Goal: Task Accomplishment & Management: Use online tool/utility

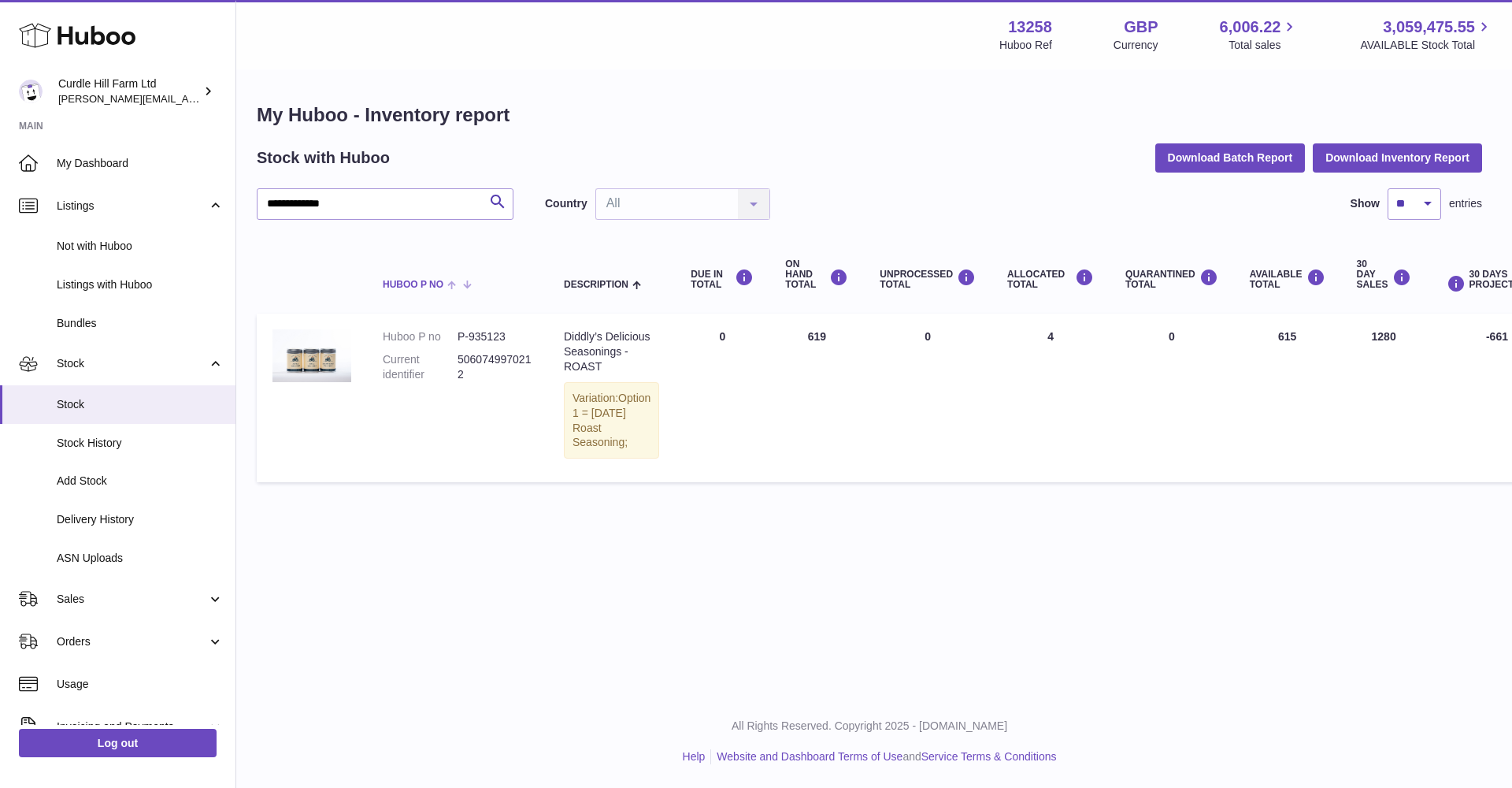
scroll to position [0, 5]
click at [333, 207] on input "**********" at bounding box center [385, 204] width 257 height 31
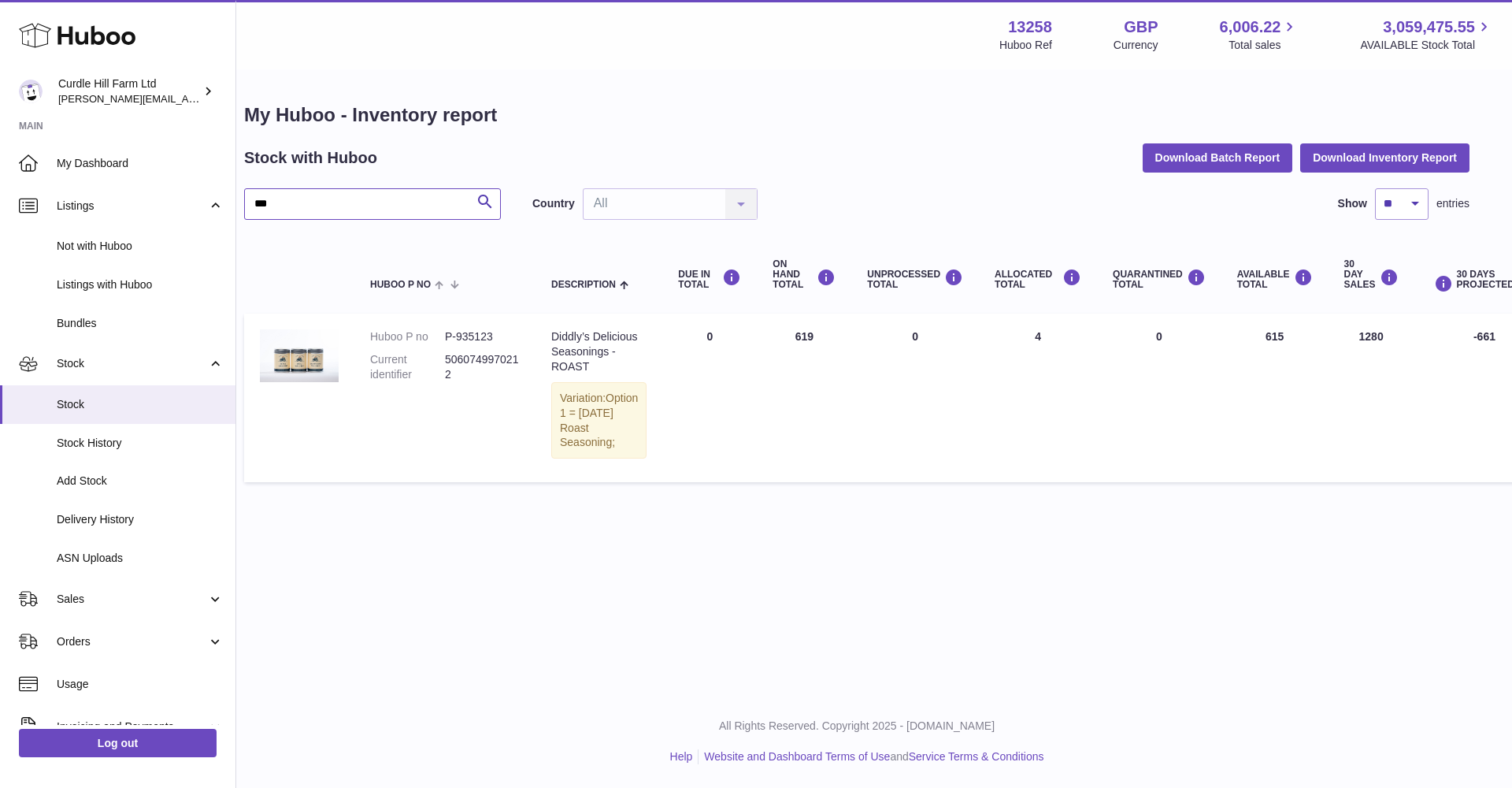
scroll to position [0, 18]
type input "***"
click at [48, 601] on link "Sales" at bounding box center [117, 597] width 236 height 43
click at [76, 631] on span "Sales" at bounding box center [140, 638] width 167 height 15
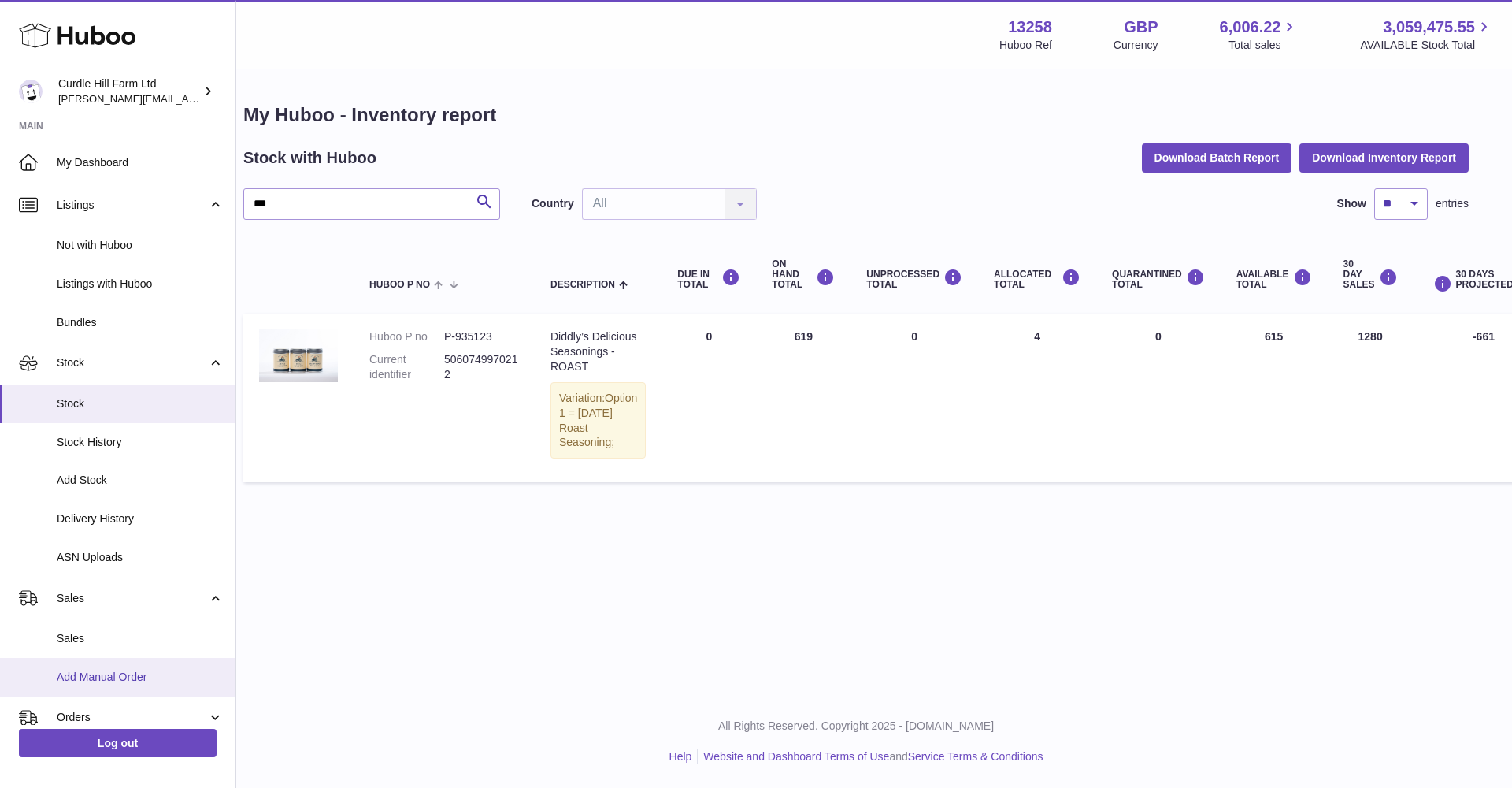
click at [106, 670] on span "Add Manual Order" at bounding box center [140, 677] width 167 height 15
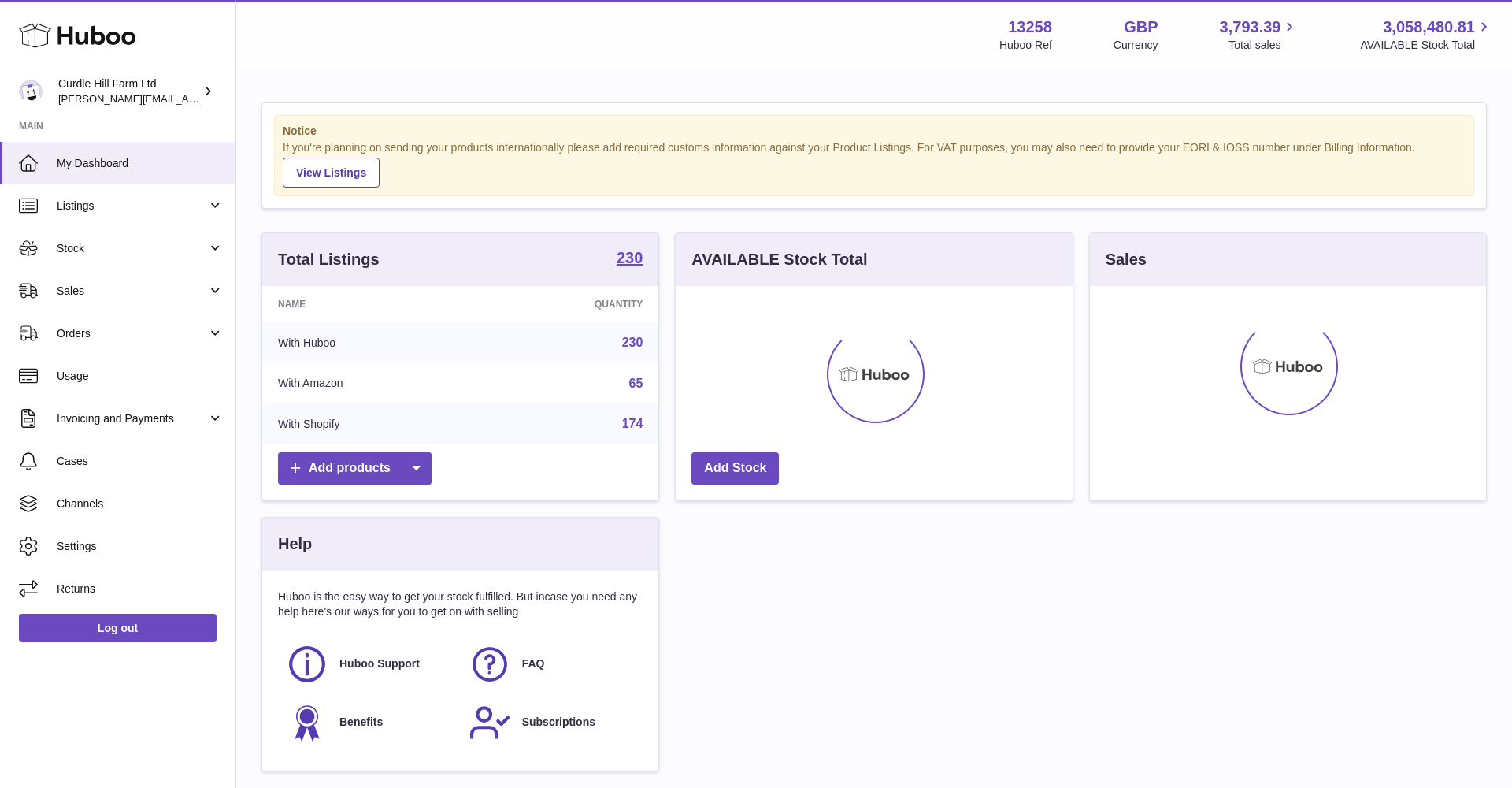
click at [76, 667] on div "Huboo Curdle Hill Farm Ltd charlotte@diddlysquatfarmshop.com Main My Dashboard …" at bounding box center [118, 394] width 237 height 788
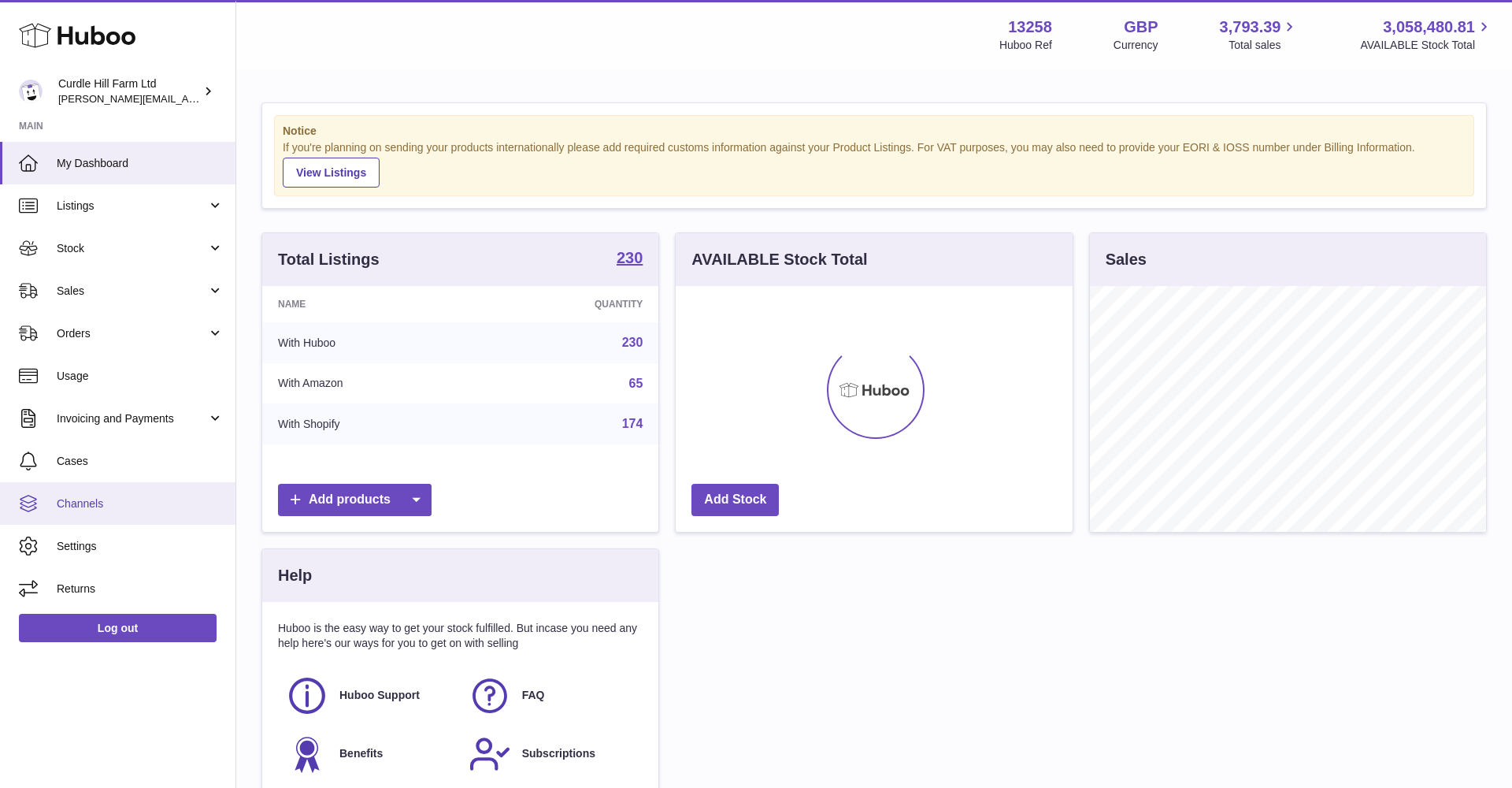
scroll to position [246, 397]
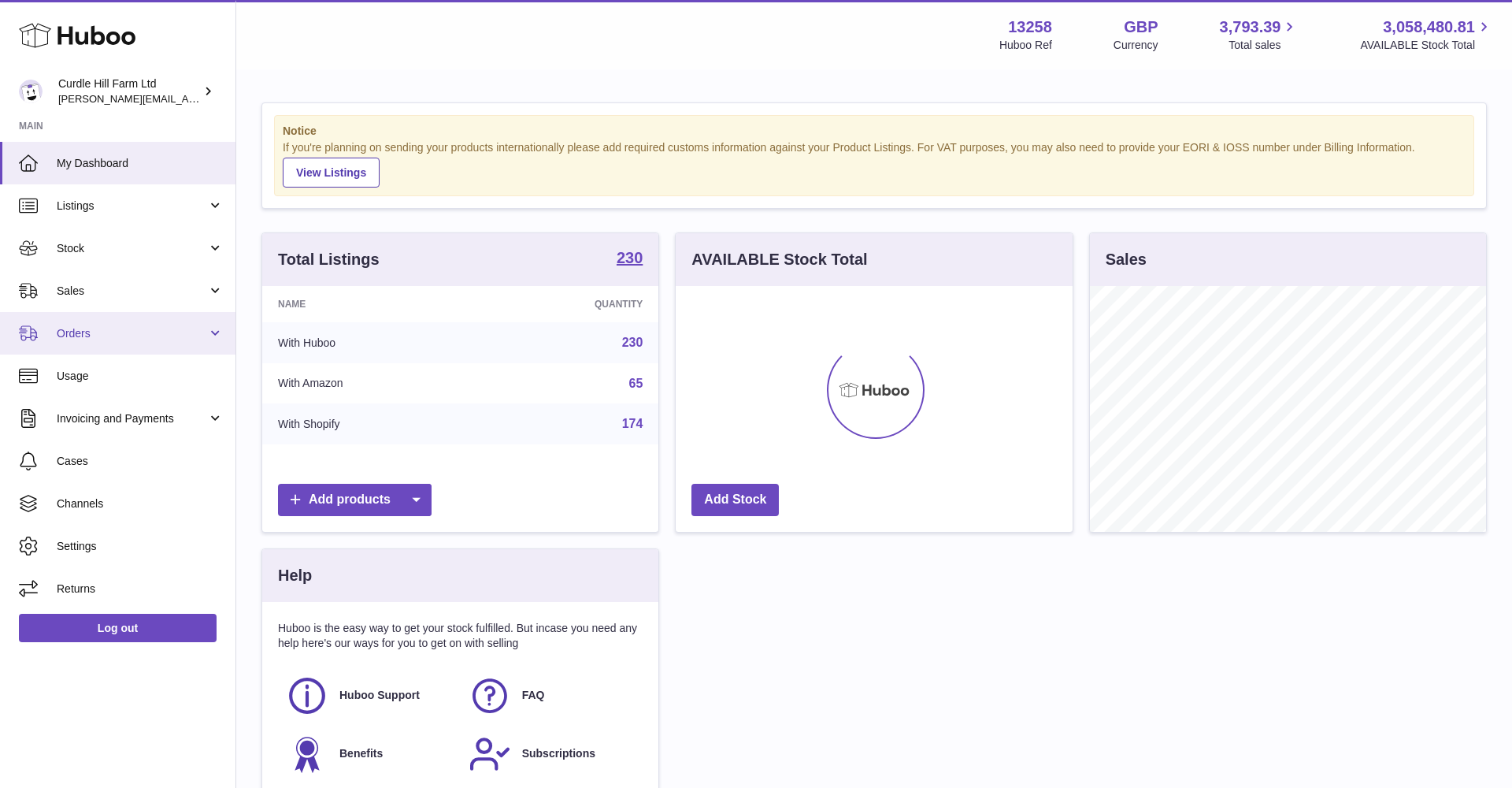
click at [80, 334] on span "Orders" at bounding box center [131, 334] width 150 height 15
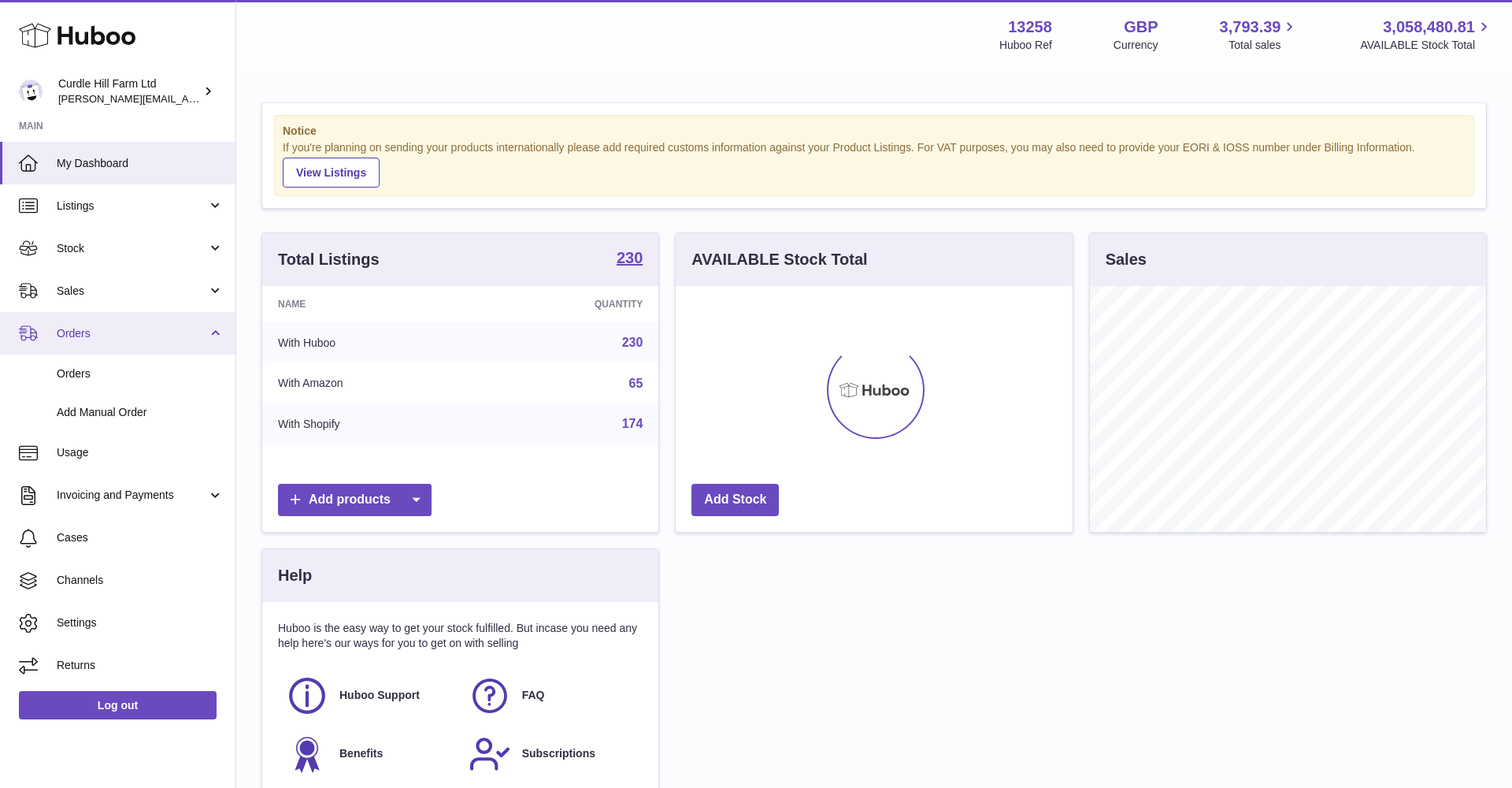
click at [80, 312] on link "Orders" at bounding box center [117, 334] width 236 height 43
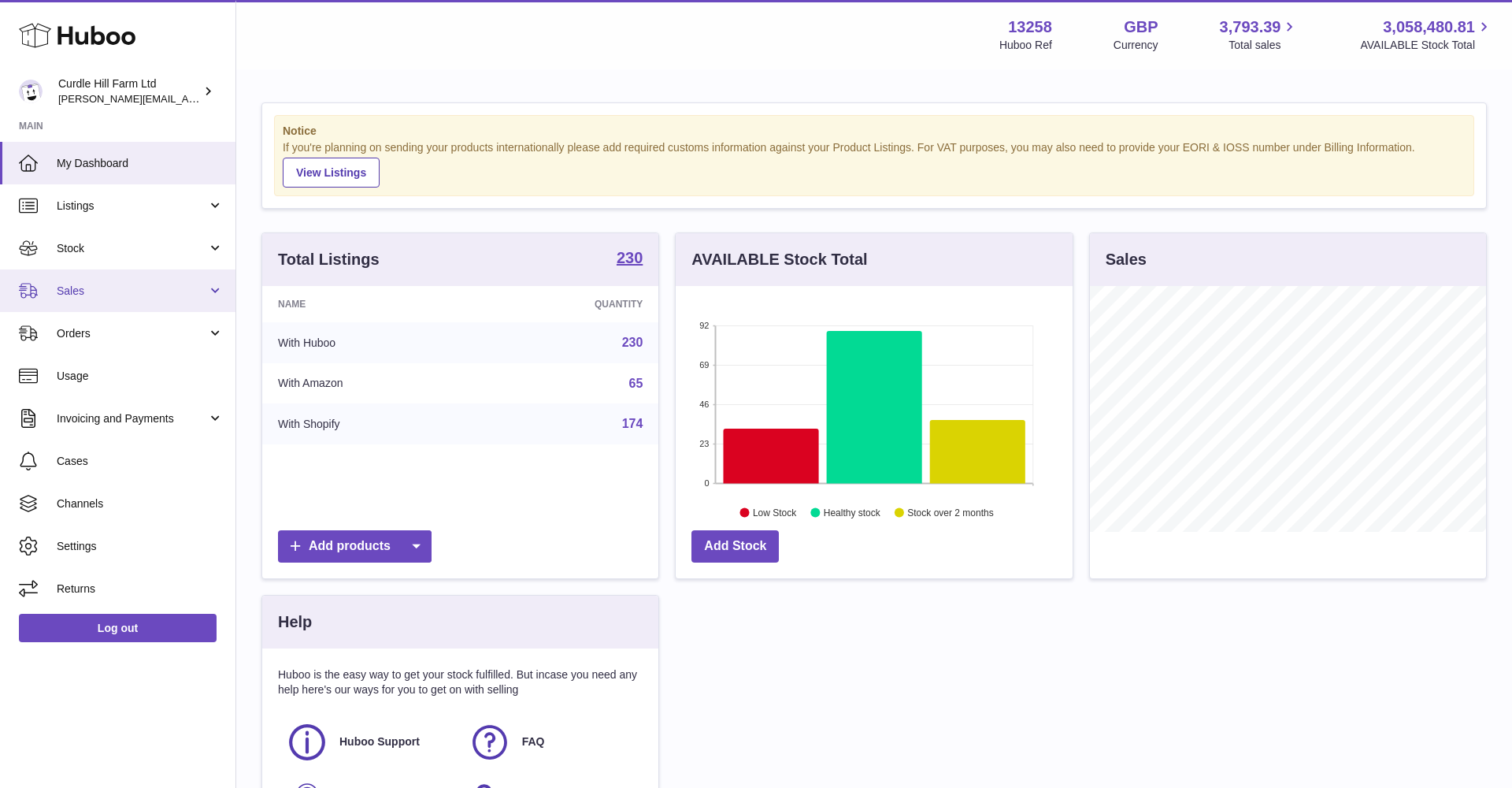
click at [80, 301] on link "Sales" at bounding box center [117, 291] width 236 height 43
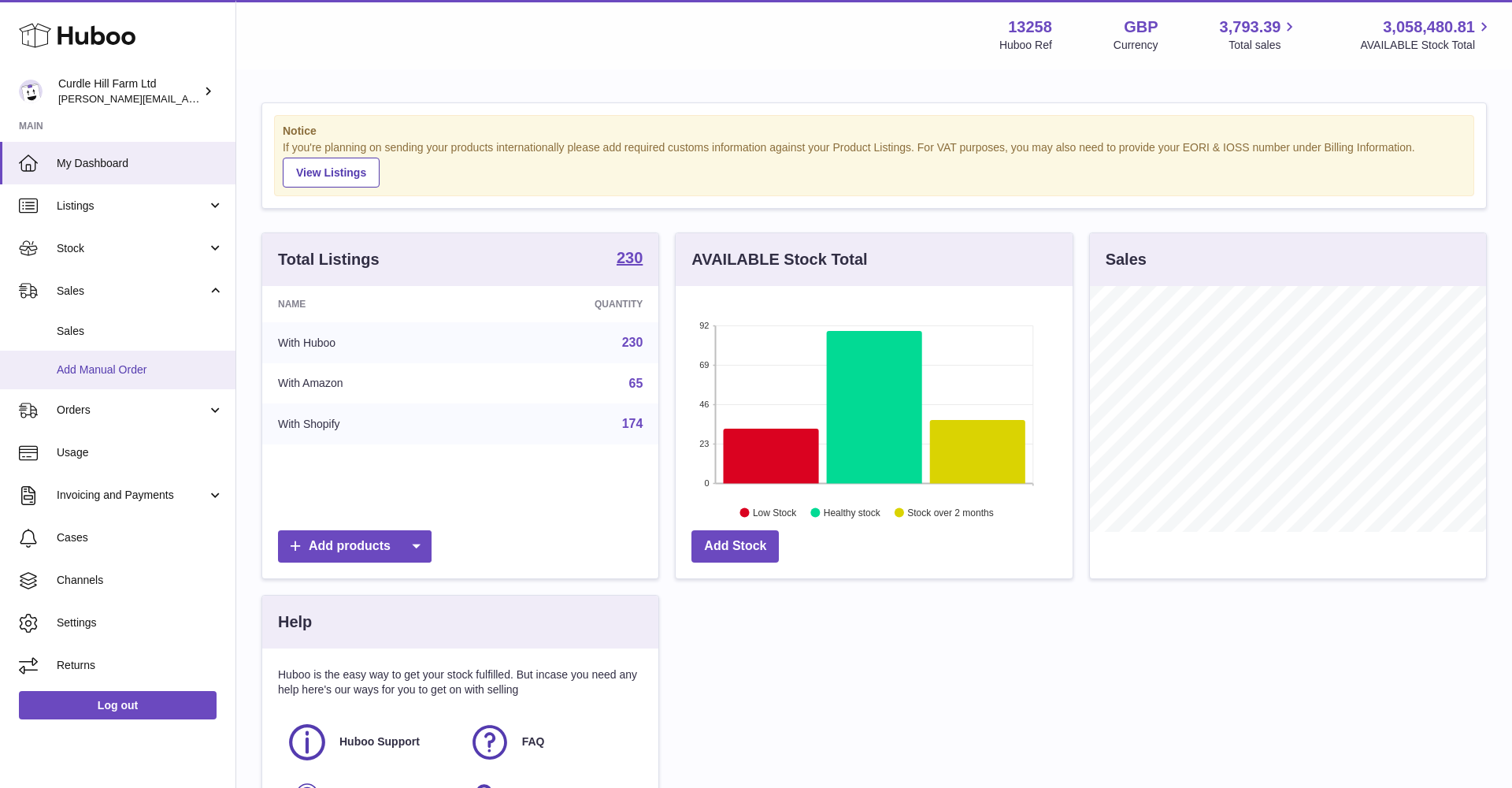
click at [87, 366] on span "Add Manual Order" at bounding box center [140, 370] width 167 height 15
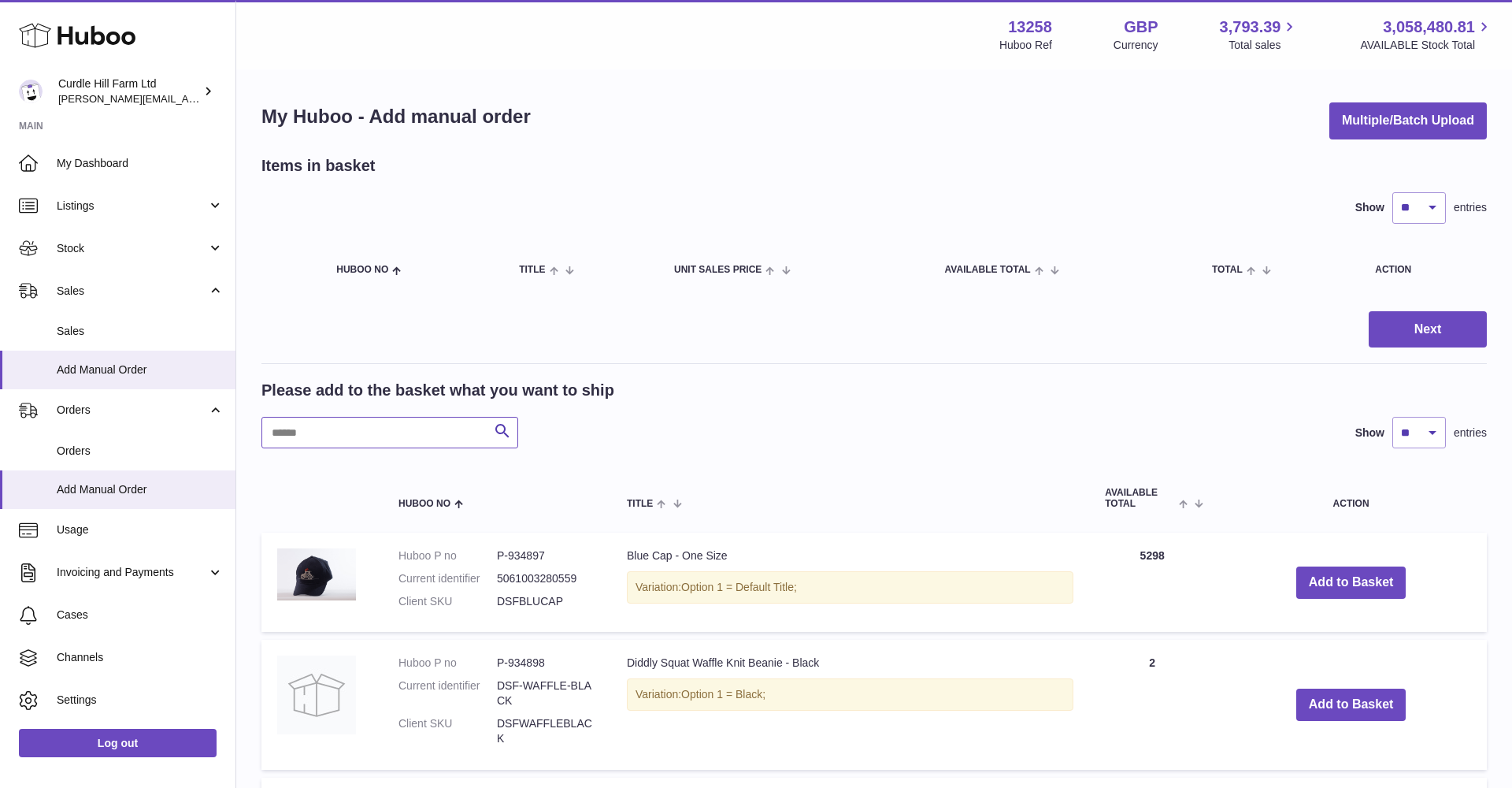
click at [356, 431] on input "text" at bounding box center [389, 432] width 257 height 31
type input "***"
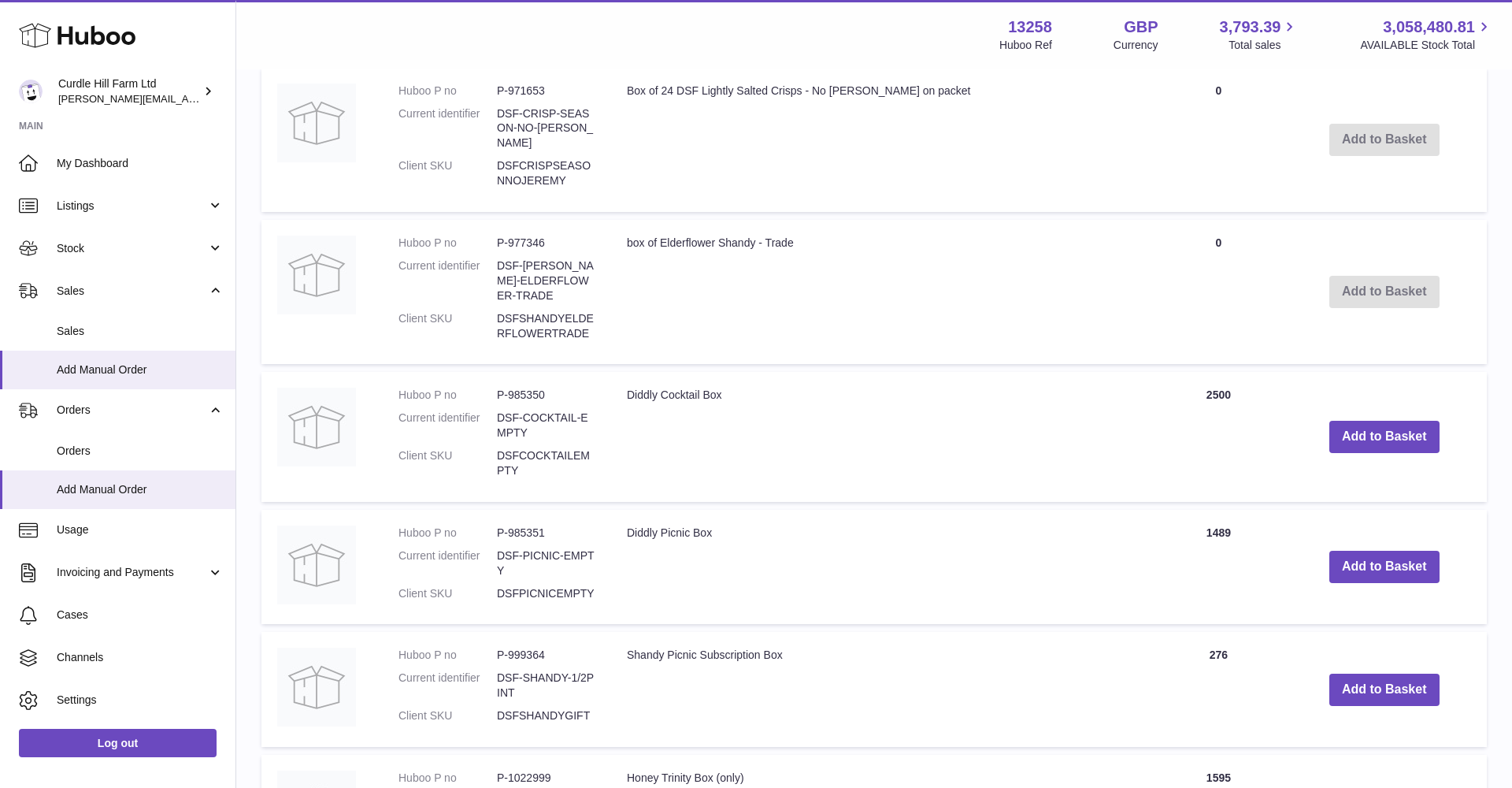
scroll to position [872, 1]
